Goal: Task Accomplishment & Management: Manage account settings

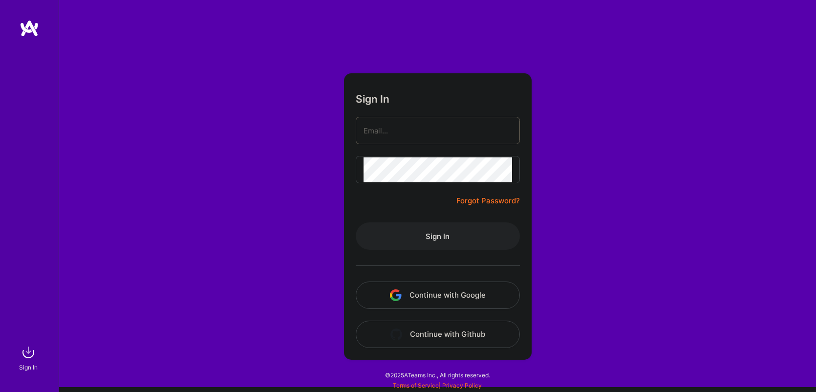
type input "[EMAIL_ADDRESS][DOMAIN_NAME]"
click at [409, 240] on button "Sign In" at bounding box center [438, 235] width 164 height 27
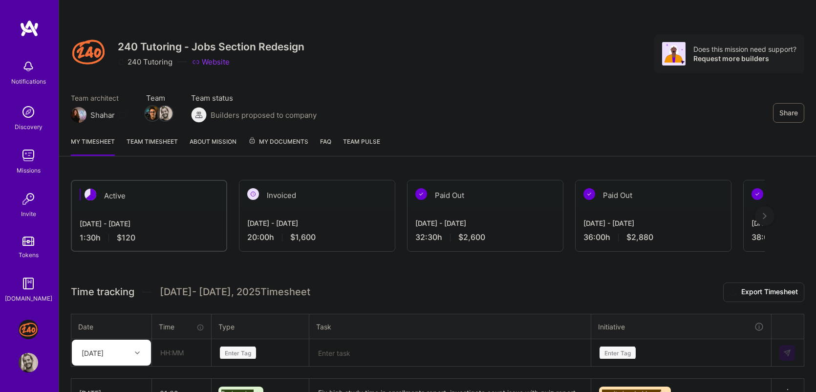
click at [36, 165] on div "Missions" at bounding box center [29, 170] width 24 height 10
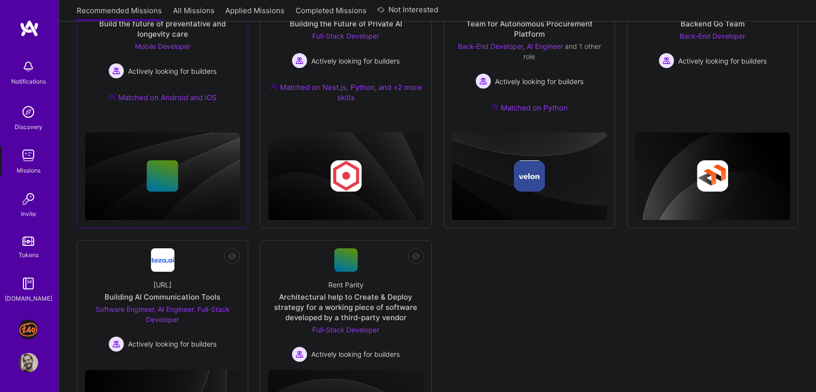
scroll to position [197, 0]
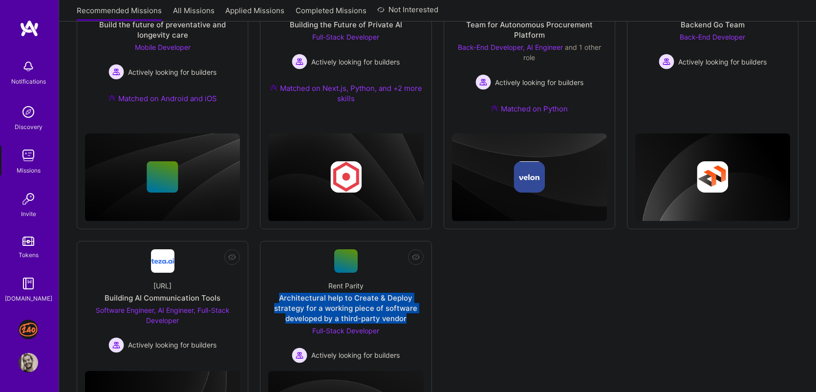
drag, startPoint x: 469, startPoint y: 323, endPoint x: 464, endPoint y: 282, distance: 40.9
click at [465, 283] on div "Not Interested Opt Health Build the future of preventative and longevity care M…" at bounding box center [437, 217] width 721 height 498
drag, startPoint x: 464, startPoint y: 282, endPoint x: 461, endPoint y: 311, distance: 28.9
click at [463, 311] on div "Not Interested Opt Health Build the future of preventative and longevity care M…" at bounding box center [437, 217] width 721 height 498
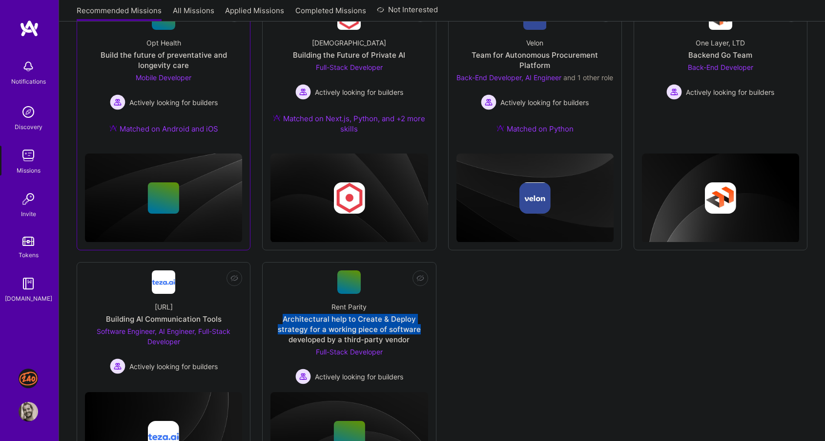
scroll to position [147, 0]
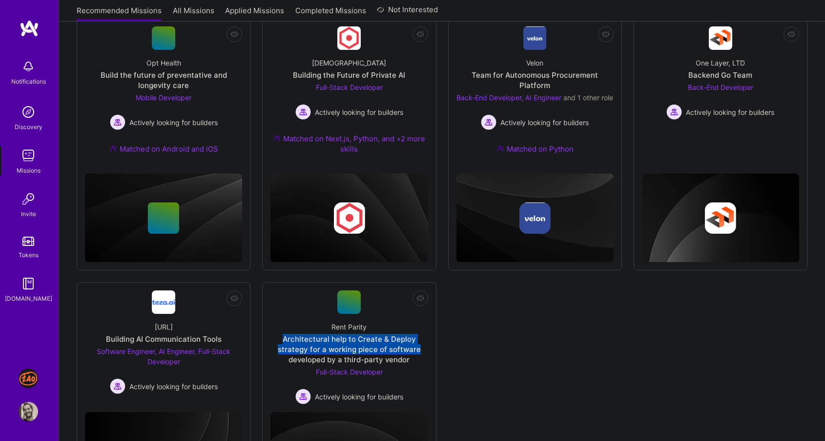
click at [26, 375] on img at bounding box center [29, 378] width 20 height 20
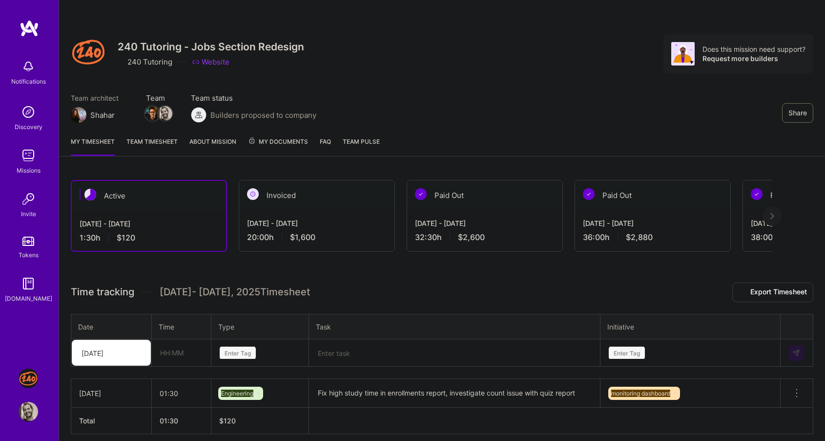
scroll to position [38, 0]
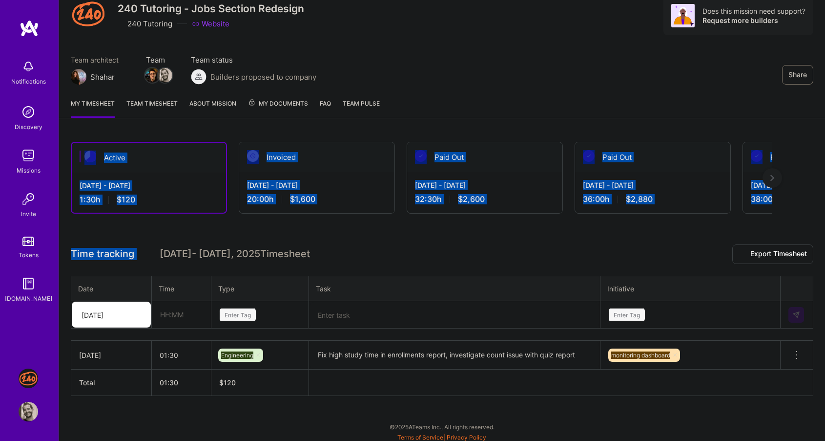
drag, startPoint x: 298, startPoint y: 231, endPoint x: 149, endPoint y: 126, distance: 181.6
click at [149, 126] on div "Share 240 Tutoring - Jobs Section Redesign 240 Tutoring Website Does this missi…" at bounding box center [442, 203] width 767 height 482
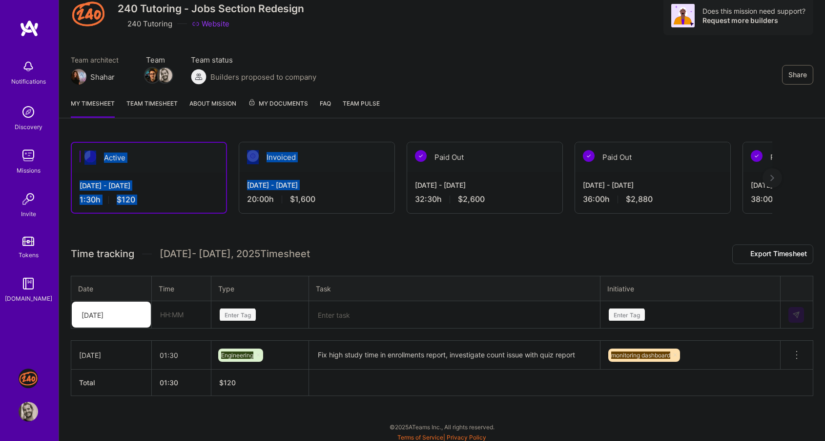
drag, startPoint x: 149, startPoint y: 126, endPoint x: 250, endPoint y: 189, distance: 118.3
click at [247, 197] on div "Share 240 Tutoring - Jobs Section Redesign 240 Tutoring Website Does this missi…" at bounding box center [442, 203] width 767 height 482
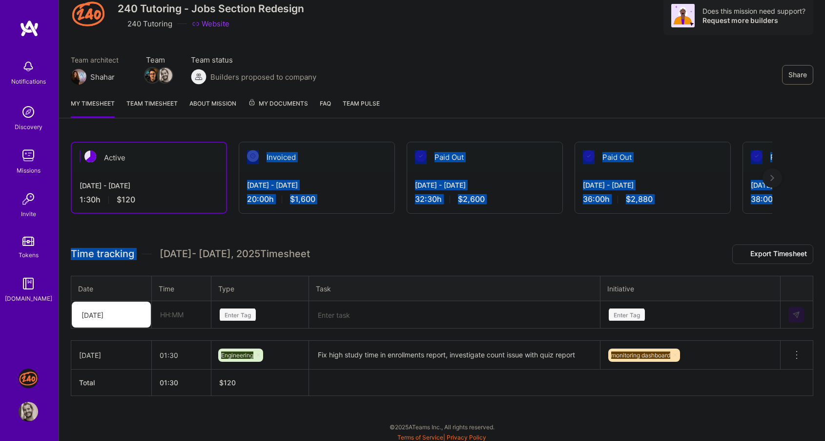
drag, startPoint x: 287, startPoint y: 220, endPoint x: 305, endPoint y: 121, distance: 100.7
click at [305, 121] on div "Share 240 Tutoring - Jobs Section Redesign 240 Tutoring Website Does this missi…" at bounding box center [442, 203] width 767 height 482
drag, startPoint x: 138, startPoint y: 231, endPoint x: 143, endPoint y: 131, distance: 99.7
click at [143, 131] on div "Active [DATE] - [DATE] 1:30 h $120 Invoiced [DATE] - [DATE] 20:00 h $1,600 Paid…" at bounding box center [442, 287] width 766 height 314
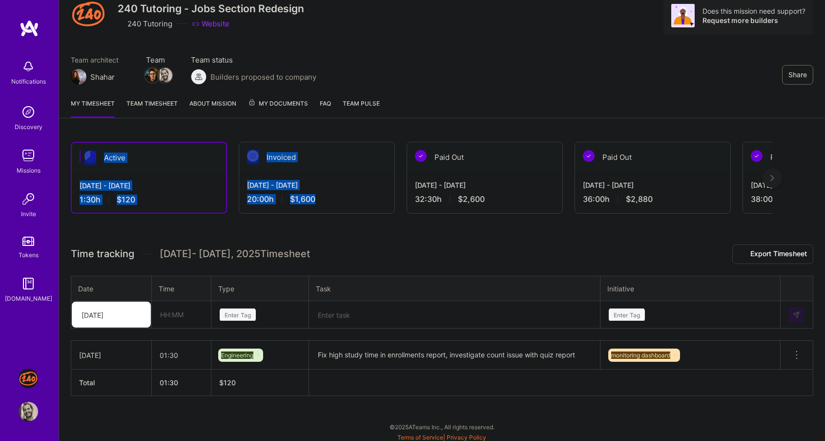
drag, startPoint x: 143, startPoint y: 131, endPoint x: 328, endPoint y: 204, distance: 199.5
click at [328, 204] on div "Active [DATE] - [DATE] 1:30 h $120 Invoiced [DATE] - [DATE] 20:00 h $1,600 Paid…" at bounding box center [442, 287] width 766 height 314
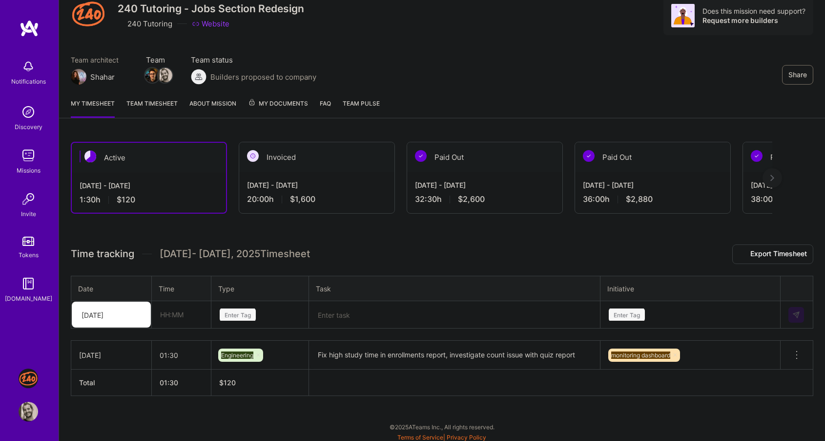
click at [333, 228] on div "Active [DATE] - [DATE] 1:30 h $120 Invoiced [DATE] - [DATE] 20:00 h $1,600 Paid…" at bounding box center [442, 287] width 766 height 314
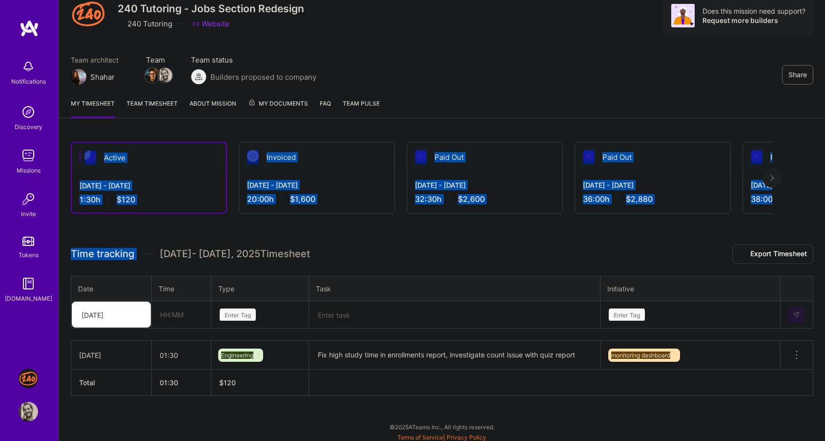
drag, startPoint x: 303, startPoint y: 226, endPoint x: 79, endPoint y: 131, distance: 243.9
click at [79, 131] on div "Active [DATE] - [DATE] 1:30 h $120 Invoiced [DATE] - [DATE] 20:00 h $1,600 Paid…" at bounding box center [442, 287] width 766 height 314
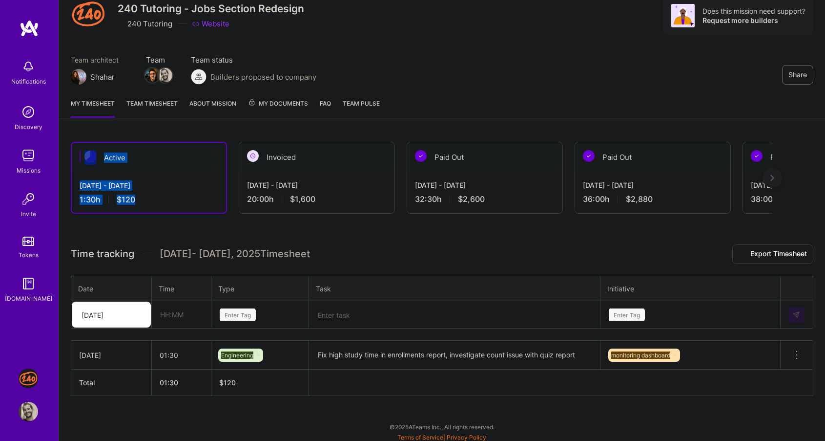
drag, startPoint x: 79, startPoint y: 131, endPoint x: 172, endPoint y: 207, distance: 120.5
click at [172, 207] on div "Active [DATE] - [DATE] 1:30 h $120 Invoiced [DATE] - [DATE] 20:00 h $1,600 Paid…" at bounding box center [442, 287] width 766 height 314
drag, startPoint x: 172, startPoint y: 208, endPoint x: 123, endPoint y: 134, distance: 88.9
click at [123, 134] on div "Active [DATE] - [DATE] 1:30 h $120 Invoiced [DATE] - [DATE] 20:00 h $1,600 Paid…" at bounding box center [442, 287] width 766 height 314
drag, startPoint x: 123, startPoint y: 134, endPoint x: 188, endPoint y: 201, distance: 93.3
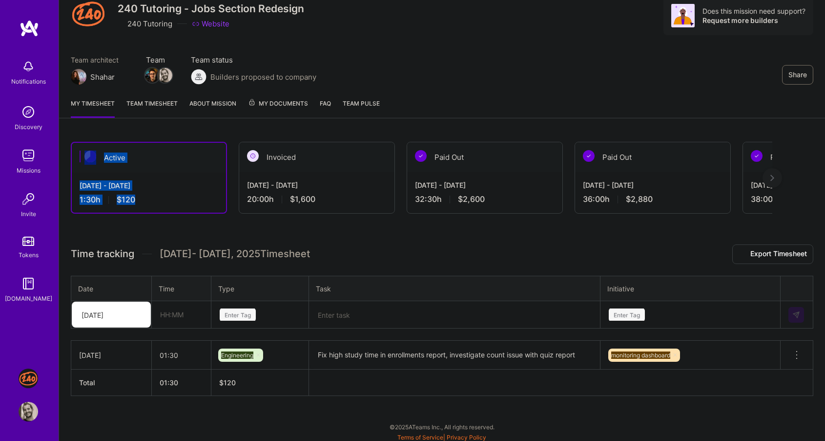
click at [188, 201] on div "Active [DATE] - [DATE] 1:30 h $120 Invoiced [DATE] - [DATE] 20:00 h $1,600 Paid…" at bounding box center [442, 287] width 766 height 314
drag, startPoint x: 188, startPoint y: 201, endPoint x: 176, endPoint y: 148, distance: 53.9
click at [176, 148] on div "Active [DATE] - [DATE] 1:30 h $120" at bounding box center [149, 178] width 156 height 72
drag, startPoint x: 176, startPoint y: 148, endPoint x: 191, endPoint y: 200, distance: 53.5
click at [191, 200] on div "Active [DATE] - [DATE] 1:30 h $120" at bounding box center [149, 178] width 156 height 72
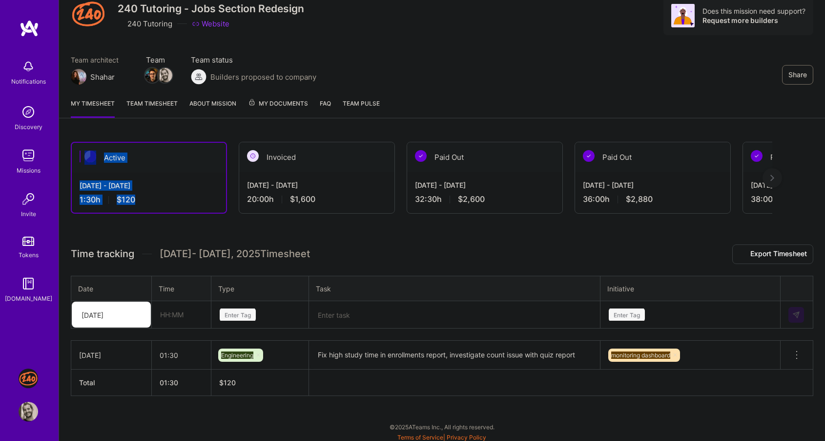
drag, startPoint x: 191, startPoint y: 200, endPoint x: 186, endPoint y: 130, distance: 70.1
click at [184, 130] on div "Active [DATE] - [DATE] 1:30 h $120 Invoiced [DATE] - [DATE] 20:00 h $1,600 Paid…" at bounding box center [442, 287] width 766 height 314
